Goal: Task Accomplishment & Management: Manage account settings

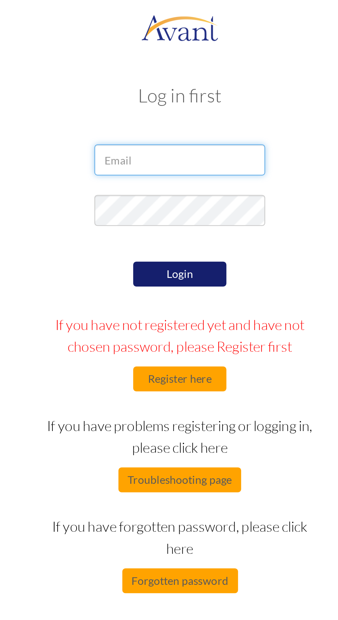
click at [196, 73] on input "email" at bounding box center [169, 71] width 76 height 14
type input "pgntalanz18@gmail.com"
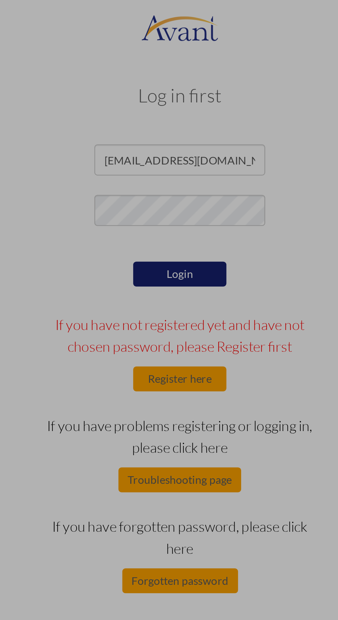
click at [174, 305] on div "Data check..." at bounding box center [169, 310] width 10 height 10
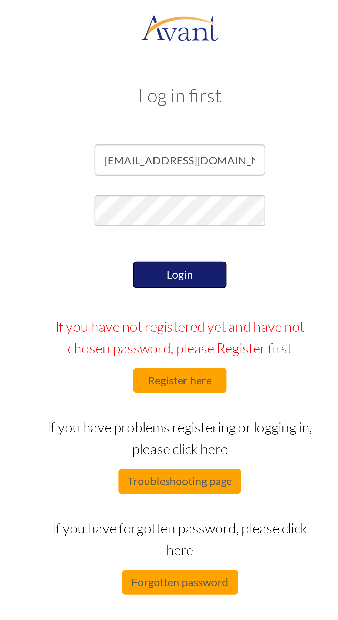
click at [180, 124] on button "Login" at bounding box center [168, 122] width 41 height 12
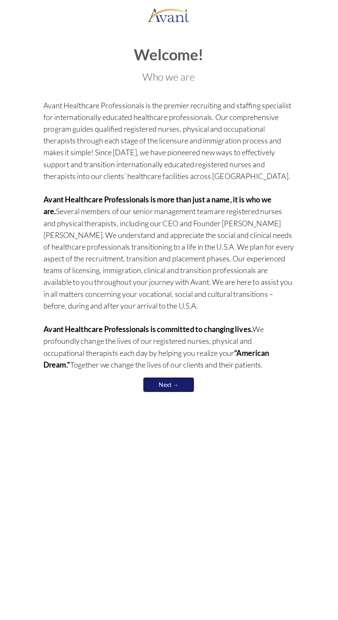
click at [174, 317] on link "Next →" at bounding box center [168, 316] width 41 height 12
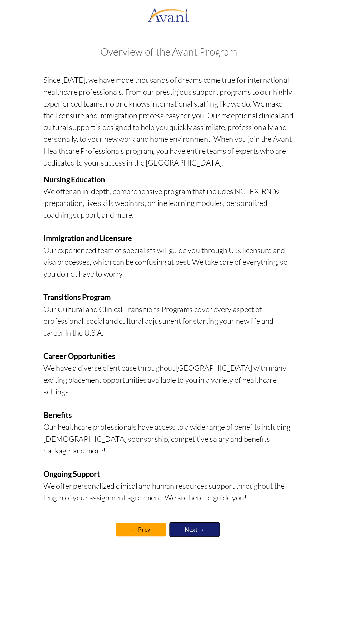
click at [196, 428] on link "Next →" at bounding box center [190, 434] width 41 height 12
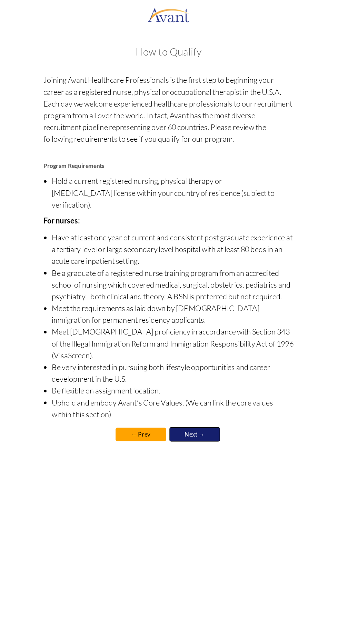
click at [203, 350] on link "Next →" at bounding box center [190, 356] width 41 height 12
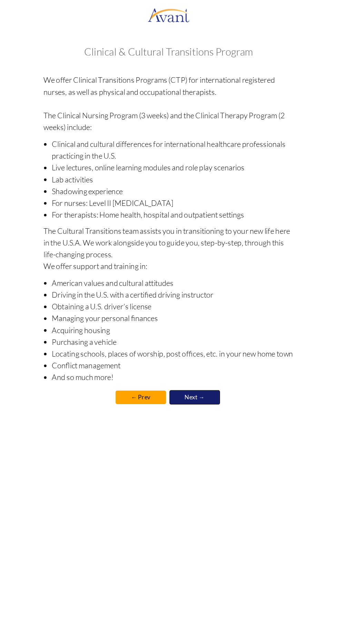
click at [201, 330] on link "Next →" at bounding box center [190, 326] width 41 height 12
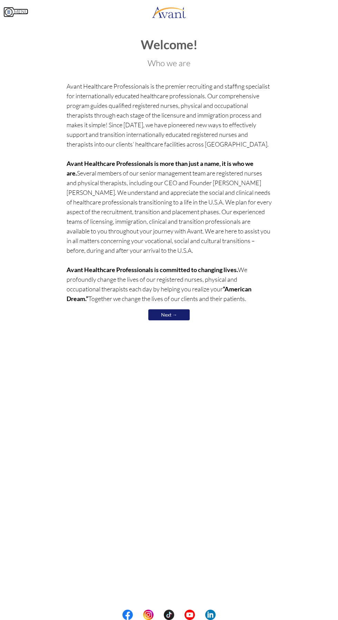
click at [22, 11] on link "MENU" at bounding box center [15, 12] width 25 height 6
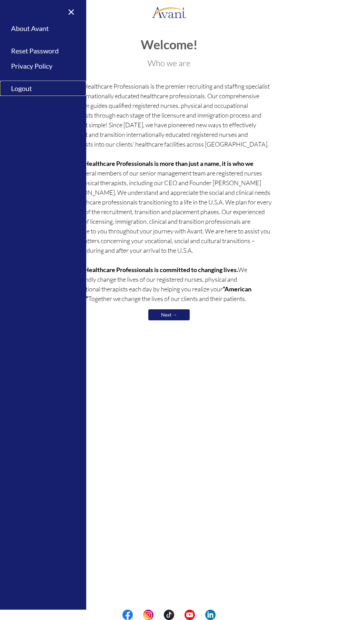
click at [36, 91] on link "Logout" at bounding box center [43, 89] width 86 height 16
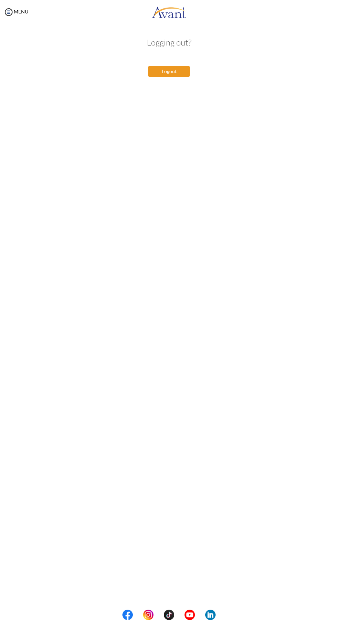
click at [180, 74] on button "Logout" at bounding box center [168, 71] width 41 height 11
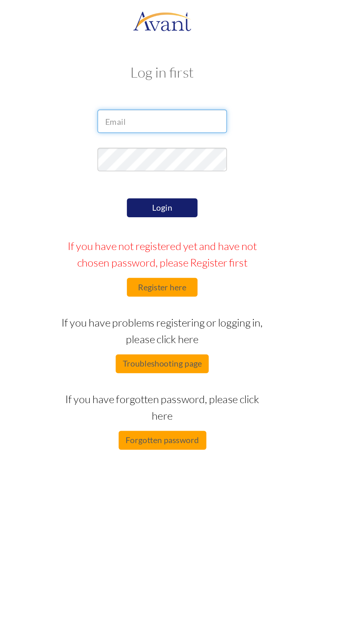
click at [188, 71] on input "email" at bounding box center [169, 71] width 76 height 14
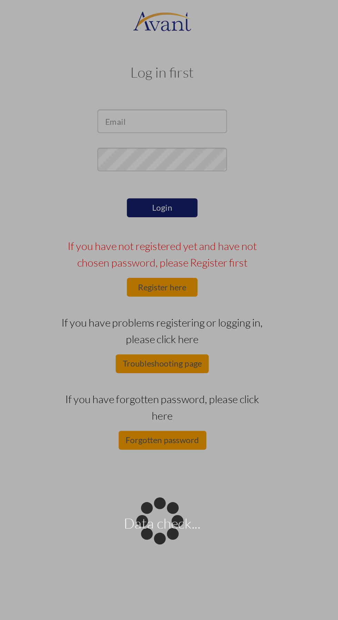
click at [174, 305] on div "Data check..." at bounding box center [169, 310] width 10 height 10
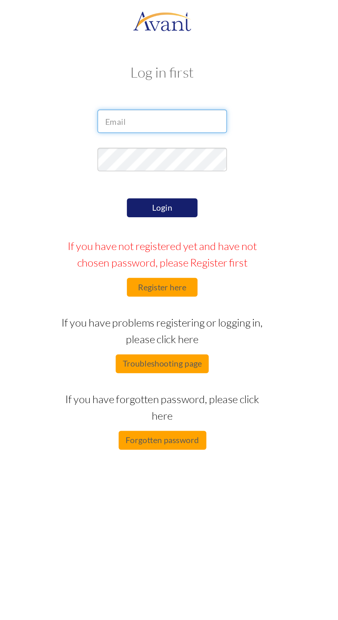
click at [190, 73] on input "email" at bounding box center [169, 71] width 76 height 14
type input "[EMAIL_ADDRESS][DOMAIN_NAME]"
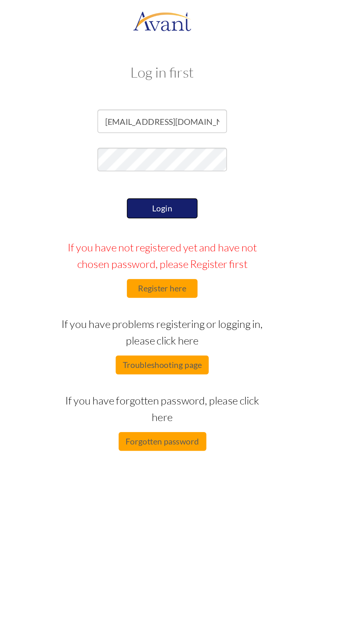
click at [174, 125] on button "Login" at bounding box center [168, 122] width 41 height 12
